Goal: Obtain resource: Download file/media

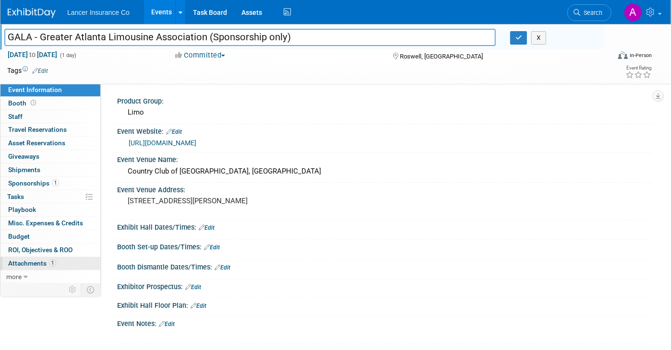
click at [25, 260] on span "Attachments 1" at bounding box center [32, 264] width 48 height 8
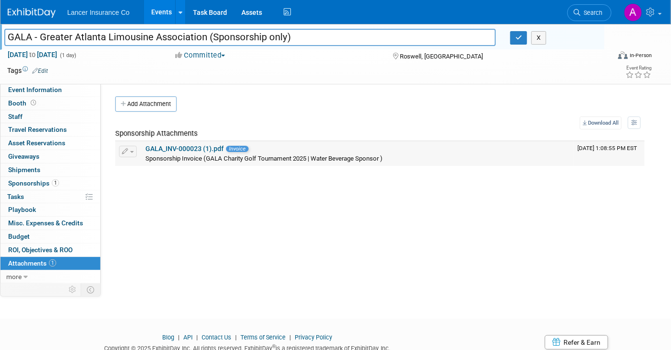
click at [188, 148] on link "GALA_INV-000023 (1).pdf" at bounding box center [184, 149] width 78 height 8
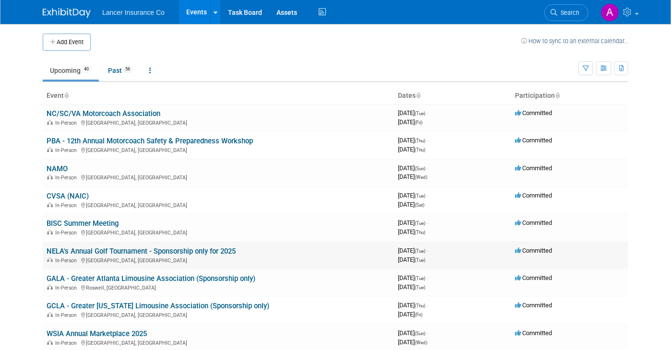
click at [171, 251] on link "NELA's Annual Golf Tournament - Sponsorship only for 2025" at bounding box center [141, 251] width 189 height 9
click at [153, 304] on link "GCLA - Greater [US_STATE] Limousine Association (Sponsorship only)" at bounding box center [158, 306] width 223 height 9
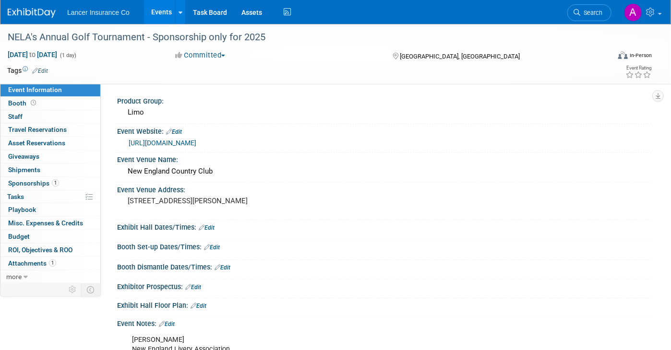
click at [196, 141] on link "https://nelivery.org/NELA_Events" at bounding box center [163, 143] width 68 height 8
click at [43, 263] on span "Attachments 1" at bounding box center [32, 264] width 48 height 8
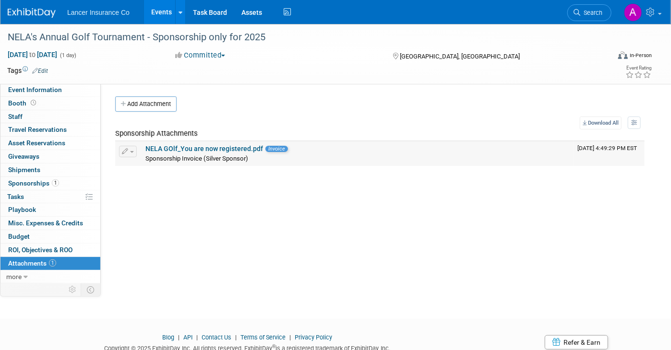
click at [237, 148] on link "NELA GOlf_You are now registered.pdf" at bounding box center [204, 149] width 118 height 8
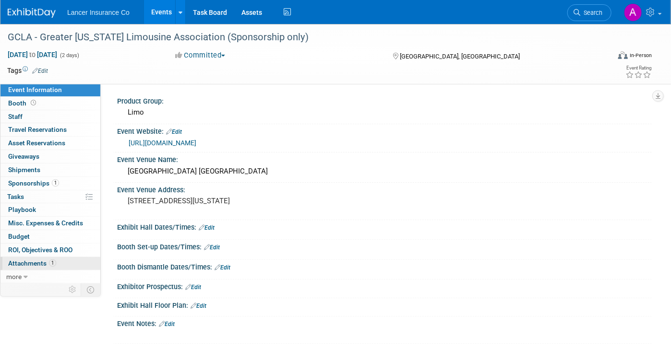
click at [37, 262] on span "Attachments 1" at bounding box center [32, 264] width 48 height 8
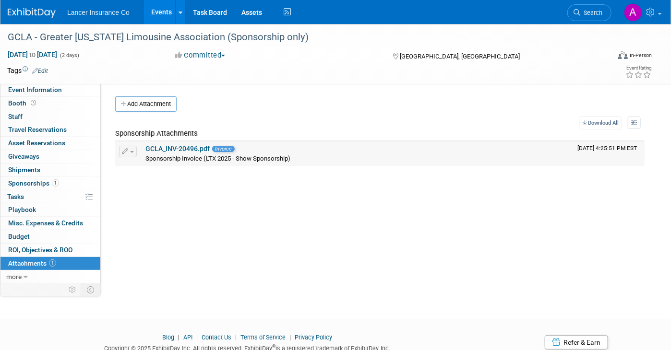
click at [187, 148] on link "GCLA_INV-20496.pdf" at bounding box center [177, 149] width 64 height 8
click at [27, 91] on span "Event Information" at bounding box center [35, 90] width 54 height 8
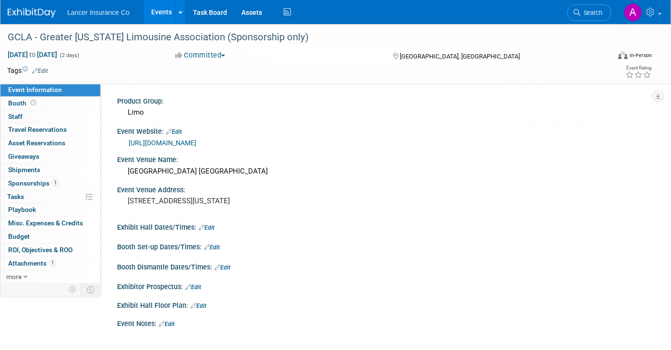
click at [159, 141] on link "https://www.gcla.org/" at bounding box center [163, 143] width 68 height 8
click at [25, 262] on span "Attachments 1" at bounding box center [32, 264] width 48 height 8
